Goal: Information Seeking & Learning: Check status

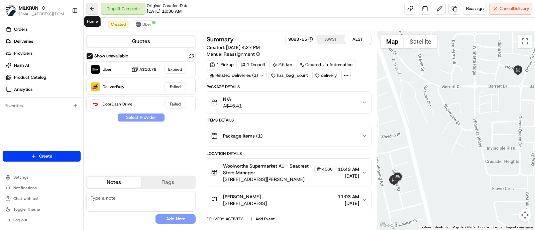
click at [87, 6] on button at bounding box center [92, 9] width 12 height 12
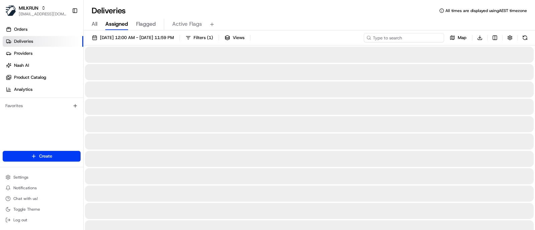
click at [406, 38] on input at bounding box center [403, 37] width 80 height 9
paste input "Lexie Macmaster"
type input "Lexie Macmaster"
click at [149, 39] on span "21/08/2025 12:00 AM - 21/08/2025 11:59 PM" at bounding box center [137, 38] width 74 height 6
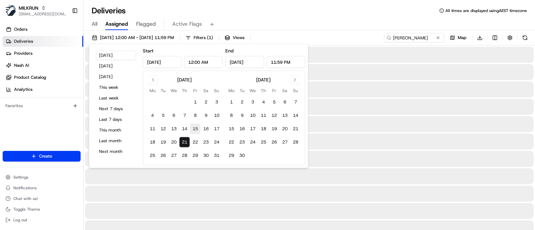
click at [192, 126] on button "15" at bounding box center [195, 129] width 11 height 11
type input "Aug 15, 2025"
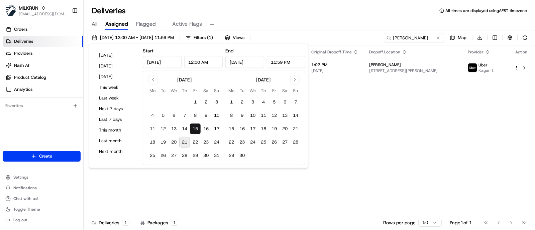
click at [347, 34] on div "15/08/2025 12:00 AM - 15/08/2025 11:59 PM Filters ( 1 ) Views Lexie Macmaster M…" at bounding box center [309, 39] width 451 height 12
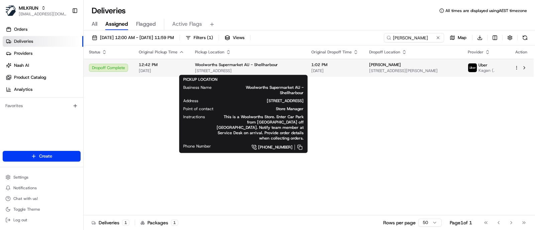
click at [276, 66] on div "Woolworths Supermarket AU - Shellharbour" at bounding box center [248, 64] width 106 height 5
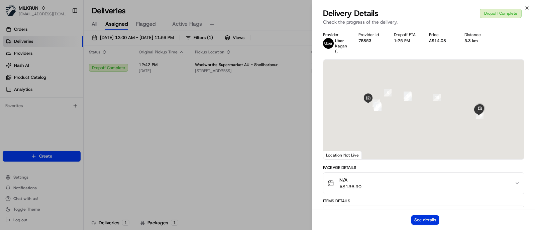
click at [426, 219] on button "See details" at bounding box center [425, 219] width 28 height 9
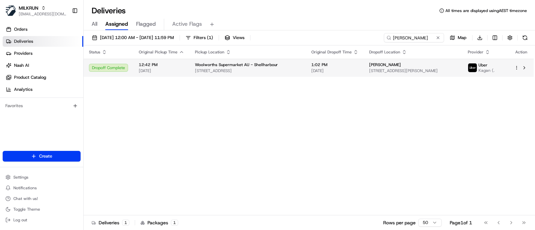
click at [350, 72] on td "1:02 PM 15/08/2025" at bounding box center [335, 68] width 58 height 18
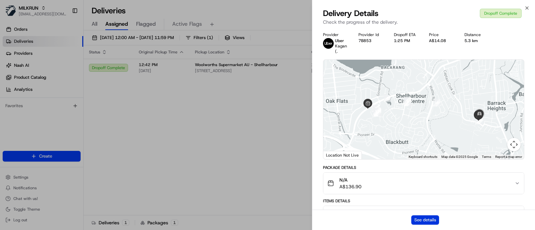
click at [422, 219] on button "See details" at bounding box center [425, 219] width 28 height 9
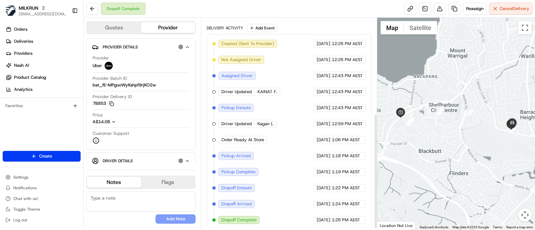
scroll to position [178, 0]
click at [264, 120] on span "Kagan (." at bounding box center [265, 123] width 16 height 6
copy div "Kagan (. Uber"
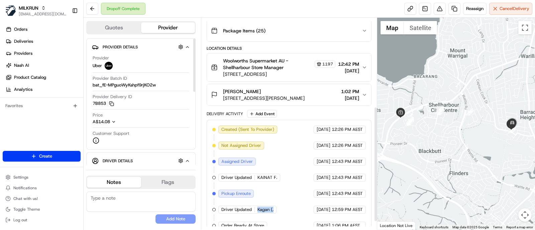
scroll to position [0, 0]
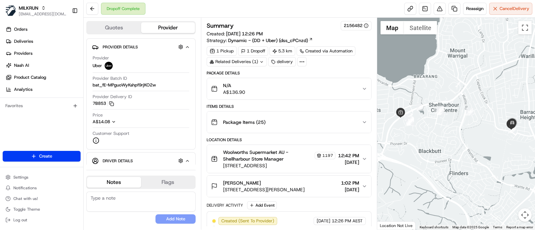
click at [262, 159] on span "Woolworths Supermarket AU - Shellharbour Store Manager" at bounding box center [268, 155] width 90 height 13
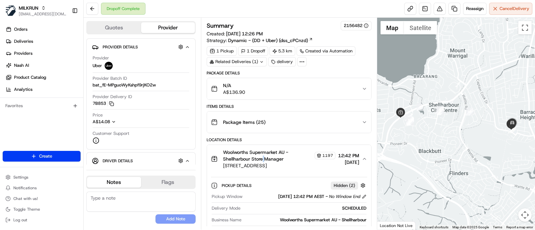
click at [262, 159] on span "Woolworths Supermarket AU - Shellharbour Store Manager" at bounding box center [268, 155] width 90 height 13
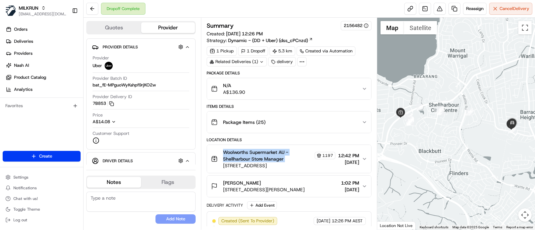
copy div "Woolworths Supermarket AU - Shellharbour Store Manager"
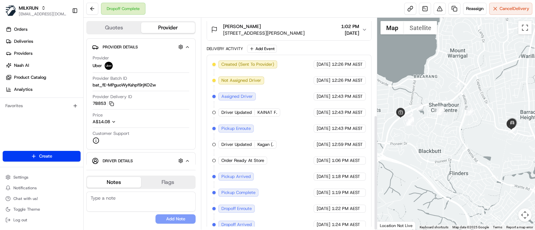
scroll to position [178, 0]
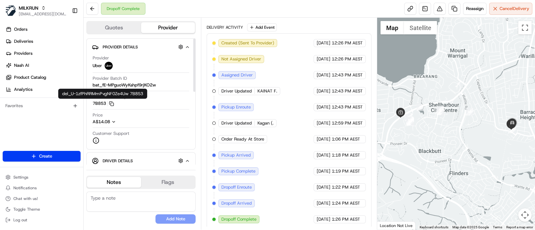
click at [97, 104] on button "7B853 Copy del_U-1zfPhRRMmPvgNF0Ze4Uw 7B853" at bounding box center [103, 104] width 21 height 6
copy button "7B853"
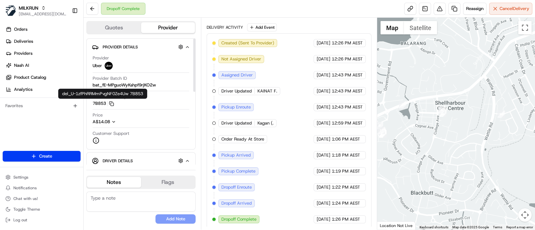
click at [161, 134] on div "Customer Support" at bounding box center [141, 137] width 97 height 13
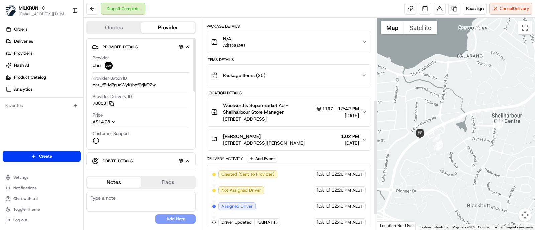
scroll to position [0, 0]
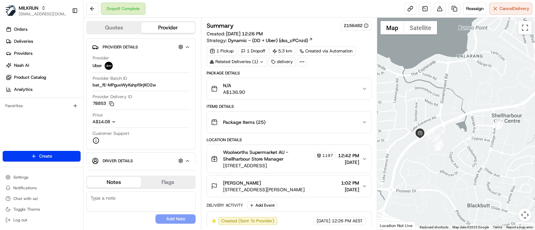
click at [301, 61] on icon at bounding box center [302, 62] width 6 height 6
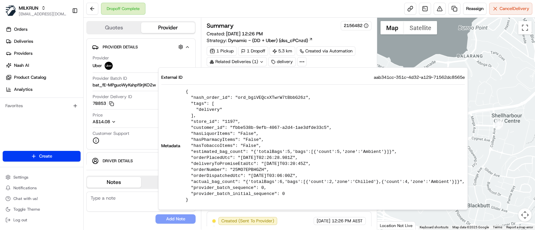
click at [386, 79] on span "aab341cc-351c-4d32-a129-71562dc8565e" at bounding box center [418, 77] width 91 height 6
copy span "aab341cc-351c-4d32-a129-71562dc8565e"
click at [137, 53] on div "Provider Uber Provider Batch ID bat_fE-MPguoWyKshpf9rjKO2w Provider Delivery ID…" at bounding box center [141, 99] width 98 height 94
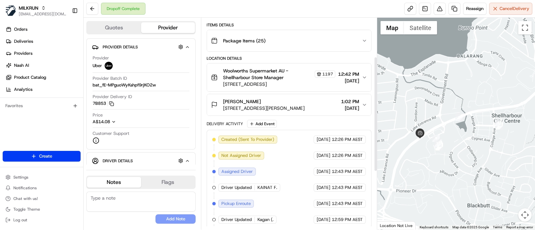
scroll to position [83, 0]
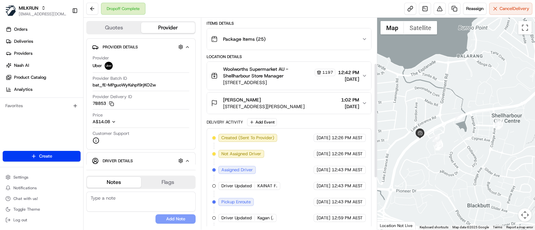
click at [285, 101] on div "Lexie Macmaster" at bounding box center [264, 100] width 82 height 7
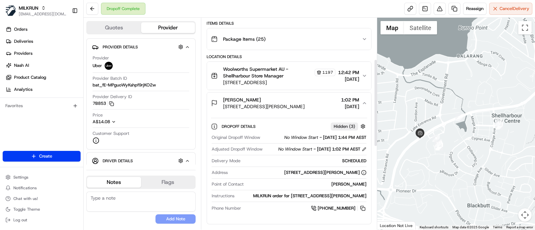
scroll to position [125, 0]
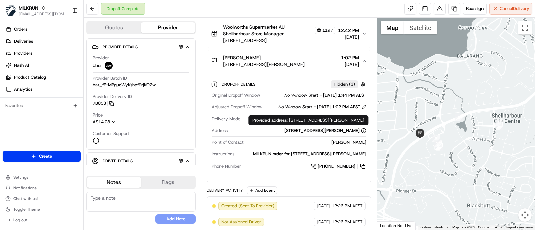
drag, startPoint x: 257, startPoint y: 137, endPoint x: 360, endPoint y: 134, distance: 102.9
click at [360, 134] on div "5 Summerfield Pl, Barrack Heights, NSW 2528, AU" at bounding box center [298, 131] width 136 height 6
copy div "5 Summerfield Pl, Barrack Heights, NSW 2528, AU"
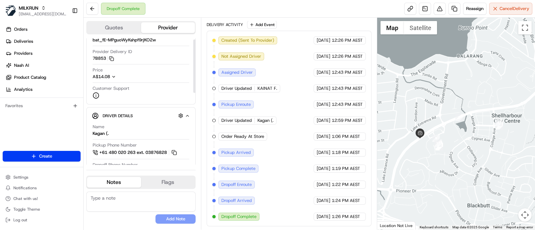
scroll to position [0, 0]
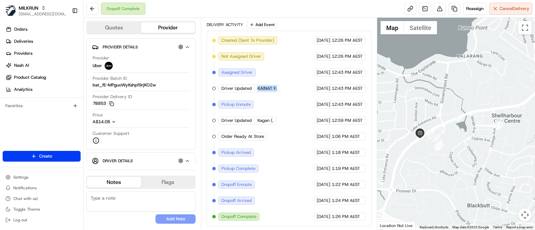
drag, startPoint x: 256, startPoint y: 90, endPoint x: 276, endPoint y: 94, distance: 20.5
click at [276, 94] on div "Created (Sent To Provider) Uber 15/08/2025 12:26 PM AEST Not Assigned Driver Ub…" at bounding box center [288, 128] width 153 height 184
copy span "KAINAT F."
click at [92, 9] on button at bounding box center [92, 9] width 12 height 12
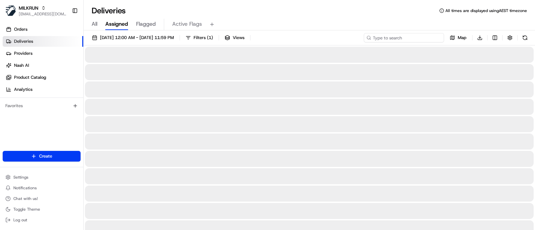
click at [421, 40] on input at bounding box center [403, 37] width 80 height 9
type input "b k"
click at [162, 39] on span "21/08/2025 12:00 AM - 21/08/2025 11:59 PM" at bounding box center [137, 38] width 74 height 6
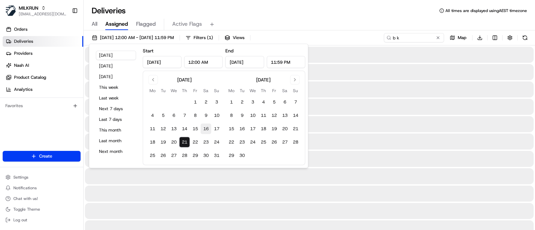
click at [206, 129] on button "16" at bounding box center [205, 129] width 11 height 11
type input "Aug 16, 2025"
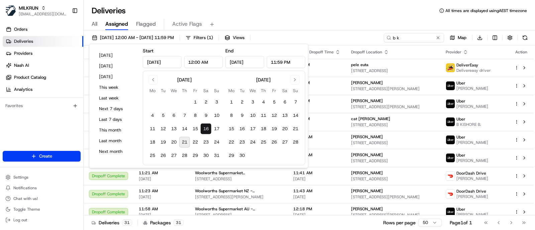
click at [186, 141] on button "21" at bounding box center [184, 142] width 11 height 11
type input "Aug 21, 2025"
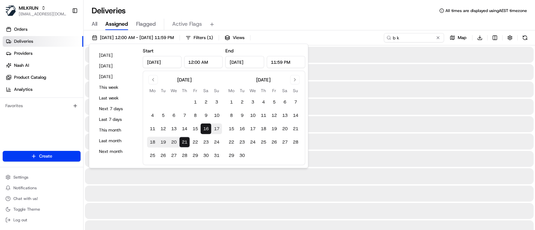
click at [342, 26] on div "All Assigned Flagged Active Flags" at bounding box center [309, 25] width 451 height 12
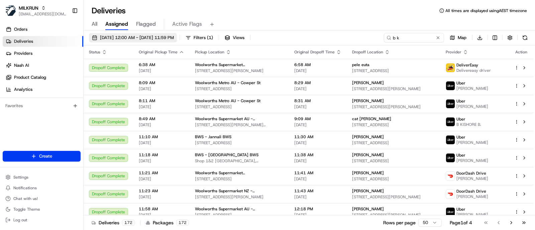
click at [171, 35] on span "16/08/2025 12:00 AM - 21/08/2025 11:59 PM" at bounding box center [137, 38] width 74 height 6
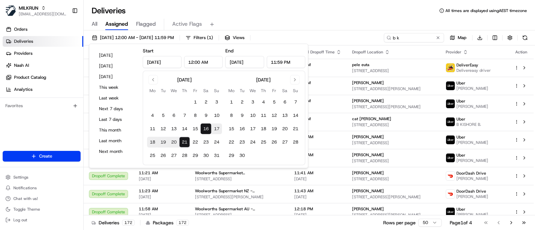
click at [164, 143] on button "19" at bounding box center [163, 142] width 11 height 11
type input "Aug 19, 2025"
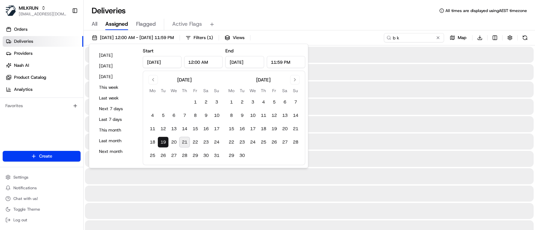
click at [164, 143] on button "19" at bounding box center [163, 142] width 11 height 11
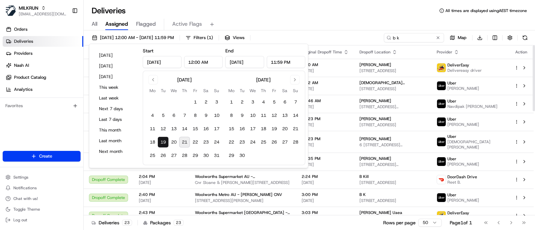
click at [334, 22] on div "All Assigned Flagged Active Flags" at bounding box center [309, 25] width 451 height 12
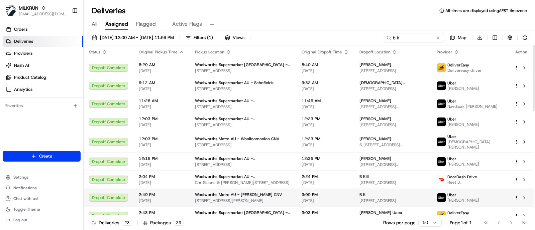
click at [367, 192] on div "B K" at bounding box center [392, 194] width 66 height 5
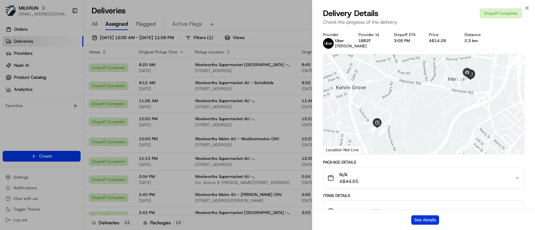
click at [423, 218] on button "See details" at bounding box center [425, 219] width 28 height 9
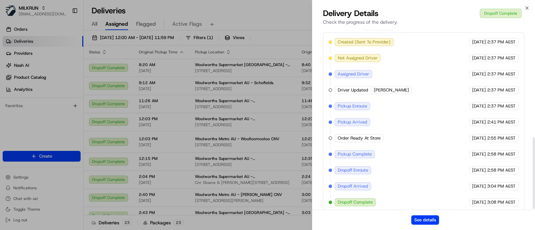
scroll to position [278, 0]
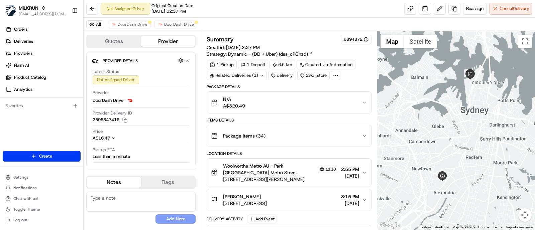
click at [501, 128] on div at bounding box center [456, 130] width 158 height 198
click at [467, 110] on div at bounding box center [456, 130] width 158 height 198
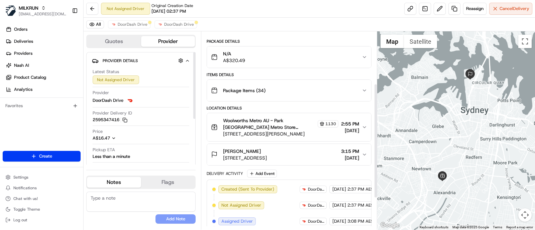
scroll to position [144, 0]
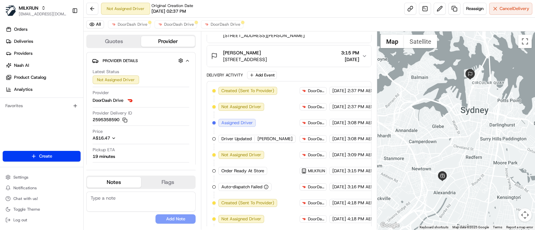
click at [509, 104] on div at bounding box center [456, 130] width 158 height 198
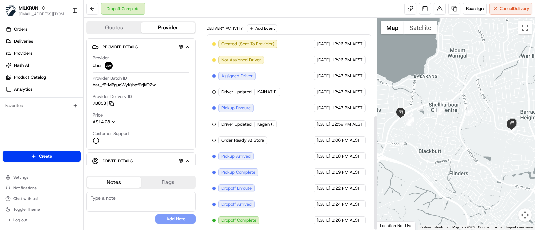
scroll to position [178, 0]
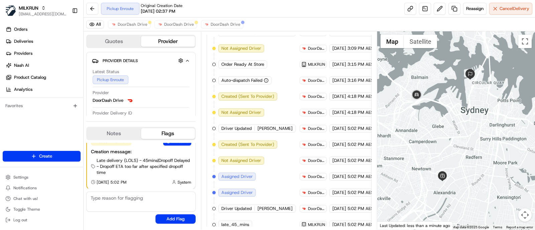
scroll to position [303, 0]
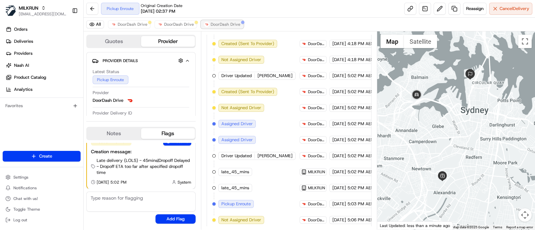
click at [223, 22] on span "DoorDash Drive" at bounding box center [225, 24] width 30 height 5
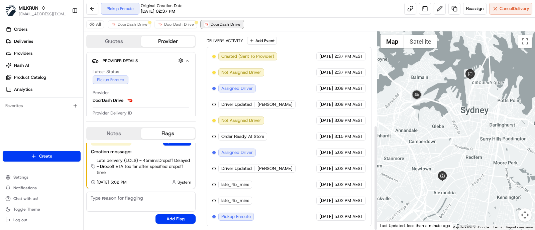
scroll to position [176, 0]
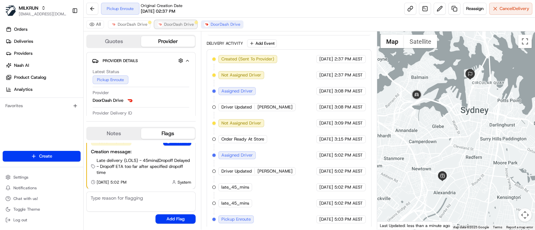
click at [169, 23] on span "DoorDash Drive" at bounding box center [179, 24] width 30 height 5
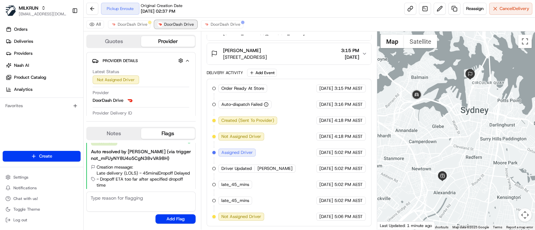
scroll to position [144, 0]
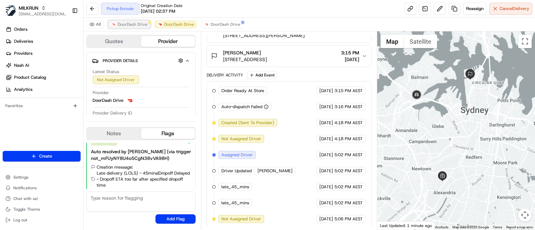
click at [125, 23] on span "DoorDash Drive" at bounding box center [133, 24] width 30 height 5
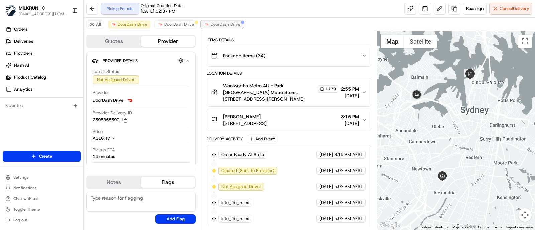
click at [210, 22] on span "DoorDash Drive" at bounding box center [225, 24] width 30 height 5
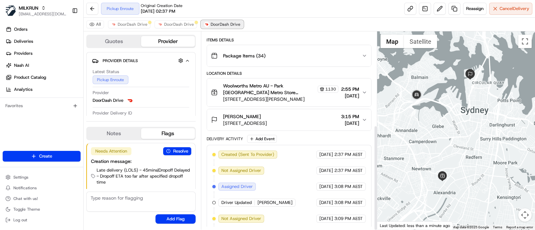
scroll to position [176, 0]
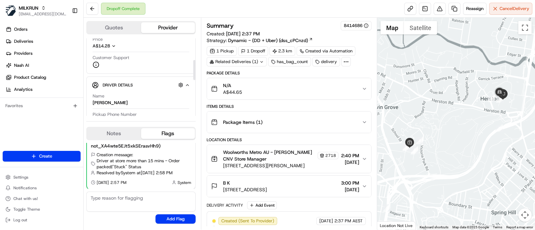
scroll to position [83, 0]
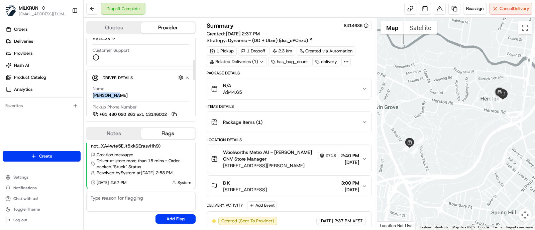
drag, startPoint x: 132, startPoint y: 93, endPoint x: 88, endPoint y: 96, distance: 44.2
click at [88, 96] on div "Driver Details Hidden ( 5 ) Name [PERSON_NAME] Pickup Phone Number +61 480 020 …" at bounding box center [140, 161] width 109 height 185
copy div "[PERSON_NAME]"
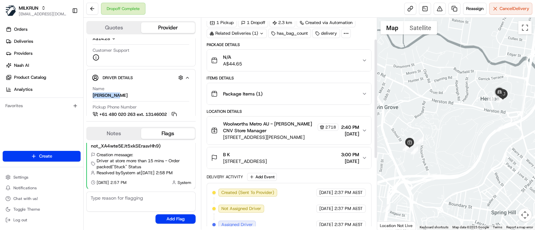
scroll to position [41, 0]
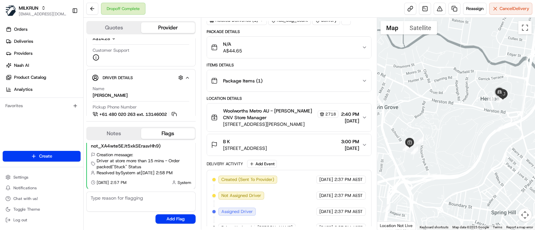
click at [345, 118] on span "[DATE]" at bounding box center [350, 121] width 18 height 7
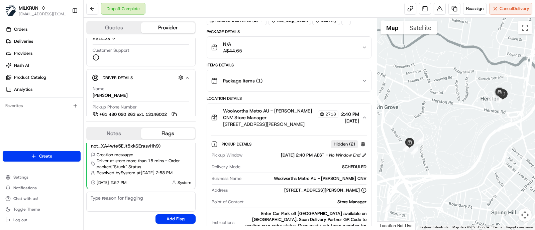
click at [345, 120] on span "[DATE]" at bounding box center [350, 121] width 18 height 7
click at [345, 120] on span "19/08/2025" at bounding box center [350, 121] width 18 height 7
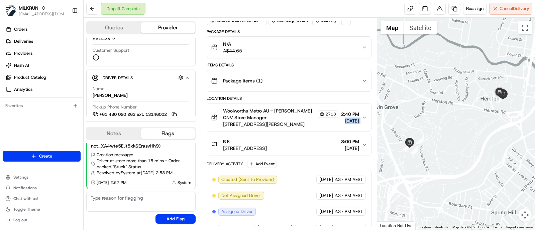
click at [345, 120] on span "19/08/2025" at bounding box center [350, 121] width 18 height 7
copy div "19/08/2025"
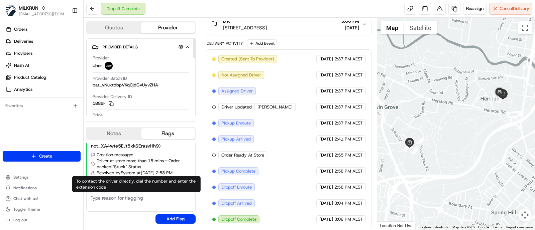
scroll to position [0, 0]
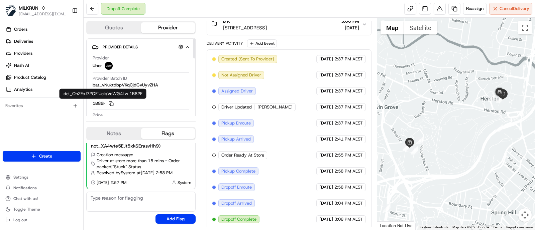
click at [97, 102] on button "1B82F Copy del_Oh2FoJ72QFiUcIqVcWG4Lw 1B82F" at bounding box center [103, 104] width 21 height 6
copy button "1B82F"
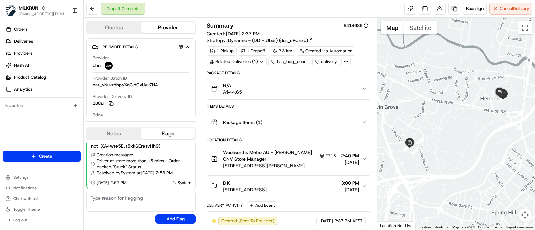
click at [348, 62] on div at bounding box center [345, 61] width 9 height 9
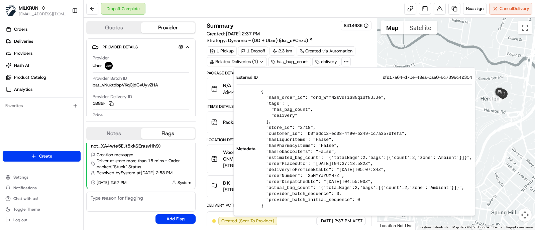
click at [382, 78] on span "2f217a64-d7be-48ea-bae0-6c7399c42354" at bounding box center [427, 77] width 90 height 6
copy span "2f217a64-d7be-48ea-bae0-6c7399c42354"
click at [187, 114] on div "Price A$14.28" at bounding box center [141, 118] width 97 height 13
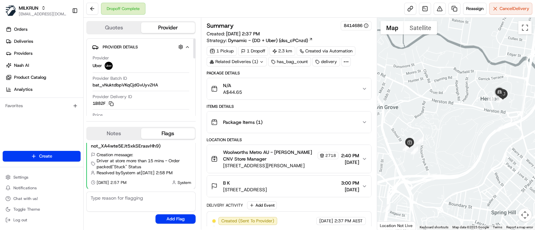
scroll to position [41, 0]
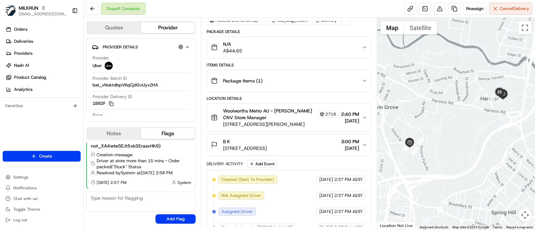
click at [249, 150] on span "86 Bramston Terrace, Herston, QLD 4006, AU" at bounding box center [245, 148] width 44 height 7
click at [266, 153] on button "B K 86 Bramston Terrace, Herston, QLD 4006, AU 3:00 PM 19/08/2025" at bounding box center [289, 144] width 164 height 21
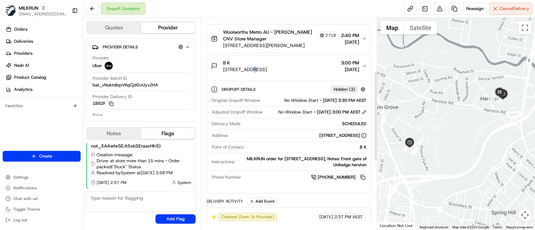
scroll to position [125, 0]
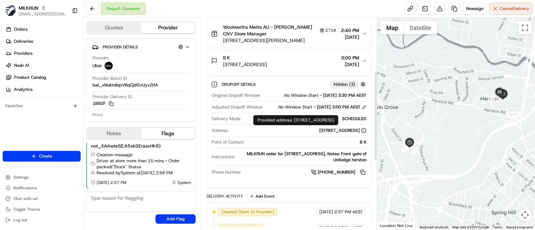
click at [319, 134] on div "86 Bramston Terrace, Herston, QLD 4006, AU" at bounding box center [342, 131] width 47 height 6
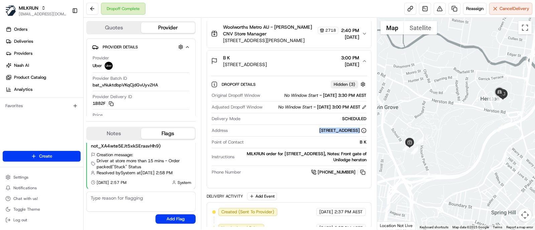
click at [319, 134] on div "86 Bramston Terrace, Herston, QLD 4006, AU" at bounding box center [342, 131] width 47 height 6
copy div "86 Bramston Terrace, Herston, QLD 4006, AU"
